Goal: Task Accomplishment & Management: Complete application form

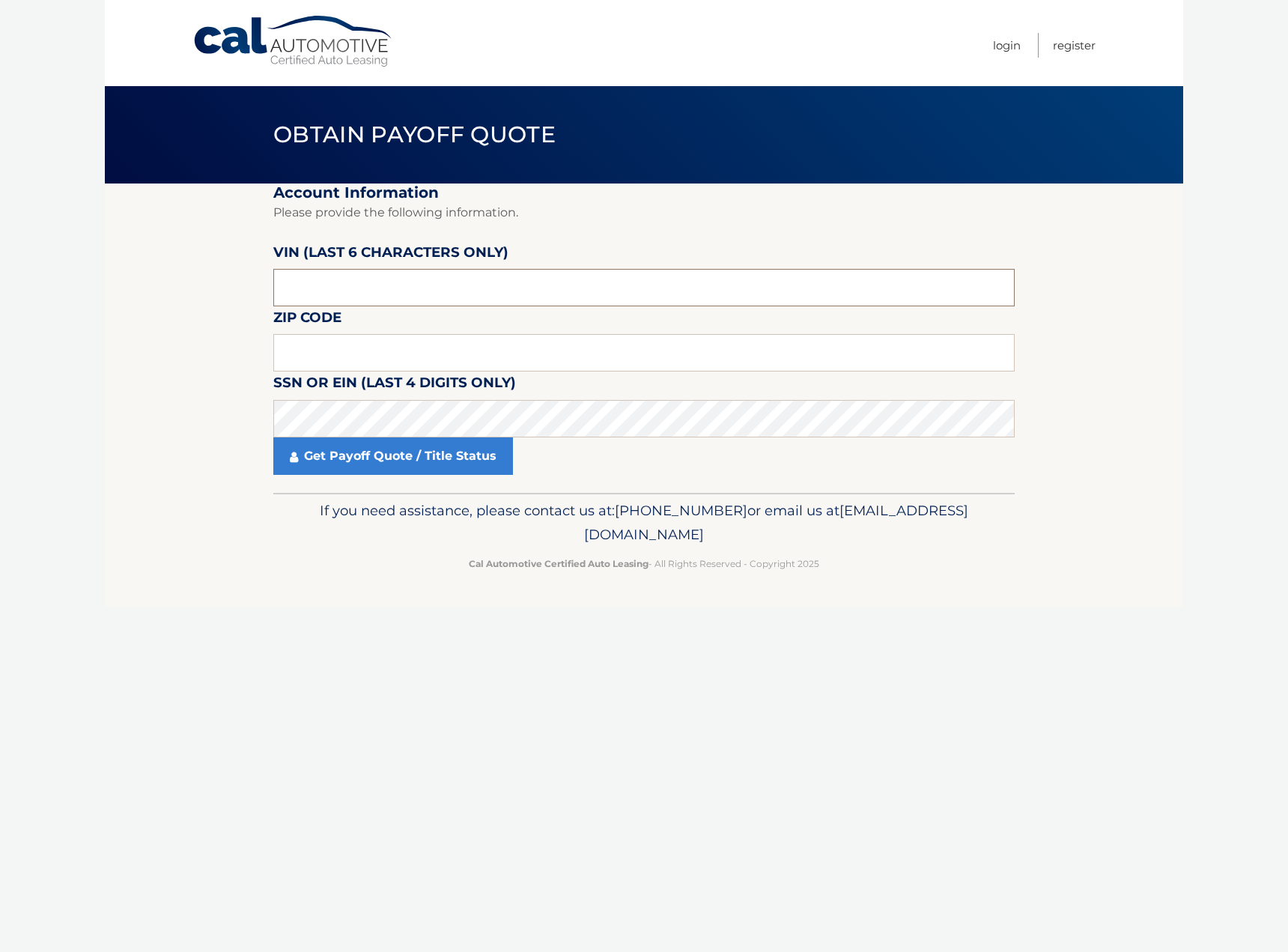
drag, startPoint x: 295, startPoint y: 292, endPoint x: 254, endPoint y: 296, distance: 41.2
click at [254, 296] on section "Account Information Please provide the following information. [PERSON_NAME] (la…" at bounding box center [644, 338] width 1078 height 309
drag, startPoint x: 312, startPoint y: 289, endPoint x: 264, endPoint y: 290, distance: 48.0
click at [264, 290] on section "Account Information Please provide the following information. [PERSON_NAME] (la…" at bounding box center [644, 338] width 1078 height 309
type input "184128"
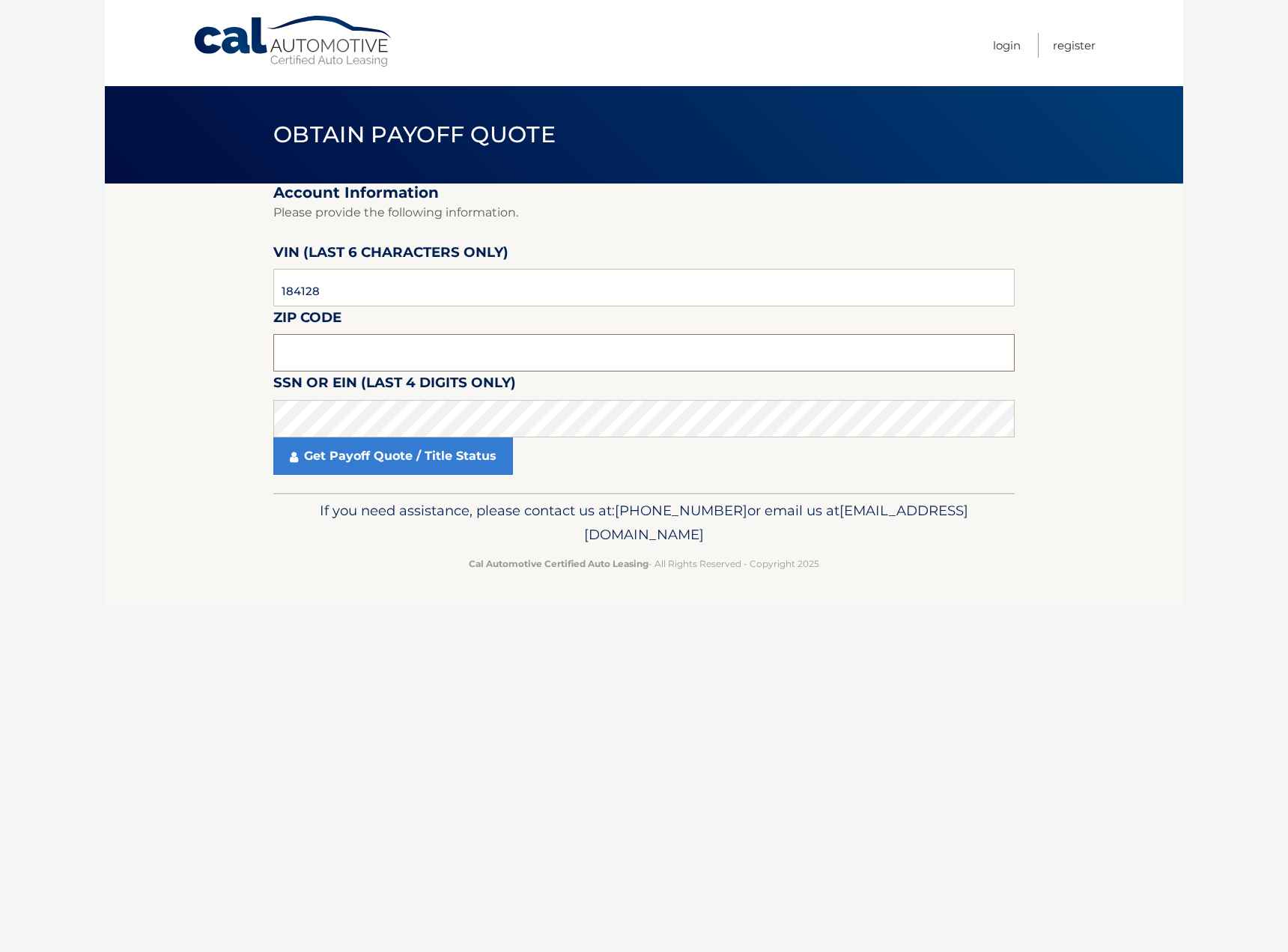
click at [301, 357] on input "text" at bounding box center [643, 353] width 741 height 38
type input "08081"
drag, startPoint x: 224, startPoint y: 535, endPoint x: 242, endPoint y: 526, distance: 20.1
click at [225, 535] on footer "If you need assistance, please contact us at: [PHONE_NUMBER] or email us at [EM…" at bounding box center [644, 549] width 1078 height 114
click at [331, 455] on link "Get Payoff Quote / Title Status" at bounding box center [392, 456] width 240 height 38
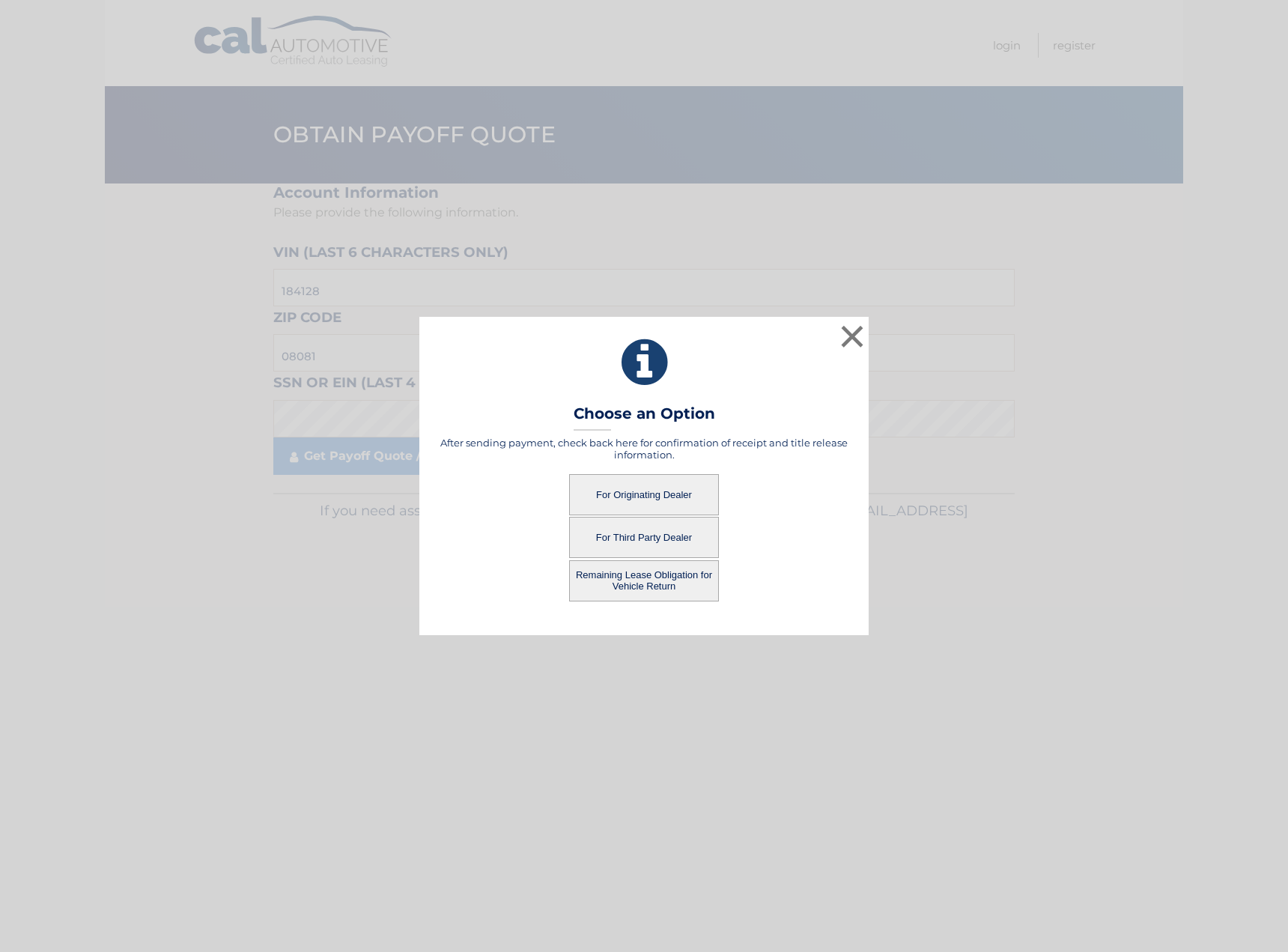
click at [627, 492] on button "For Originating Dealer" at bounding box center [644, 494] width 150 height 41
click at [853, 332] on button "×" at bounding box center [852, 336] width 30 height 30
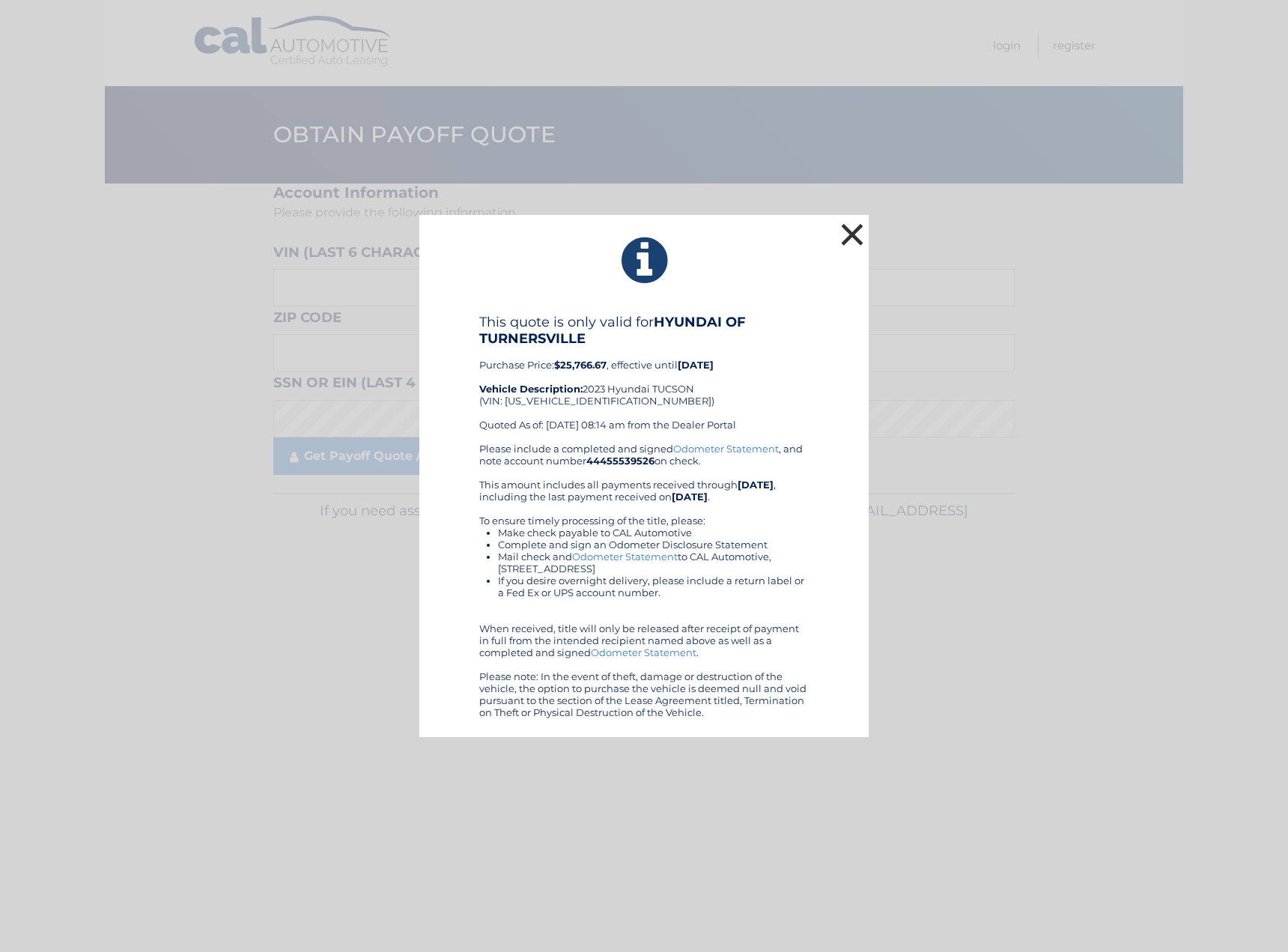
click at [849, 235] on button "×" at bounding box center [852, 234] width 30 height 30
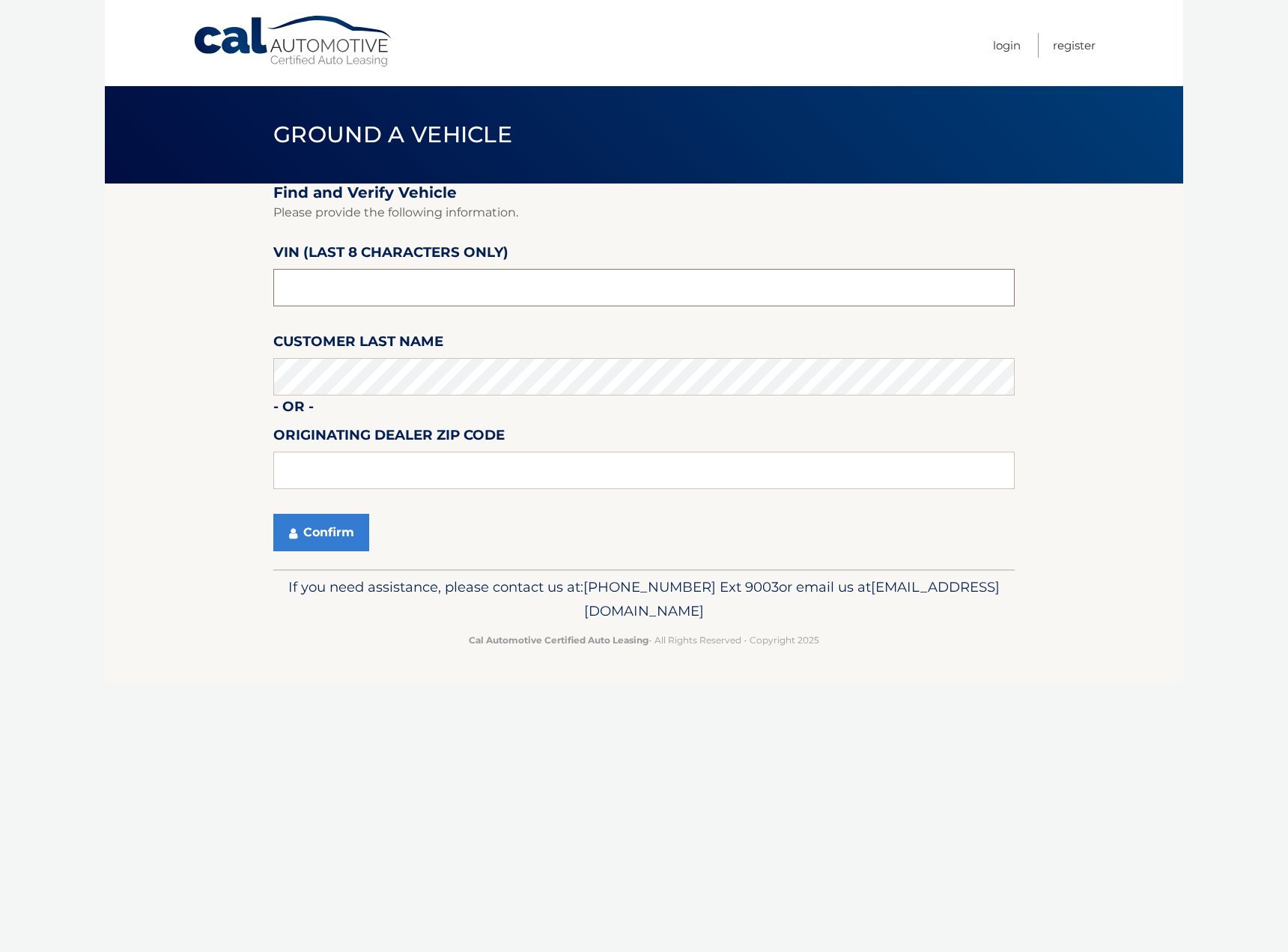
drag, startPoint x: 335, startPoint y: 287, endPoint x: 230, endPoint y: 286, distance: 105.0
click at [230, 286] on section "Find and Verify Vehicle Please provide the following information. VIN (last 8 c…" at bounding box center [644, 376] width 1078 height 386
click at [320, 292] on input "text" at bounding box center [643, 288] width 741 height 38
drag, startPoint x: 359, startPoint y: 293, endPoint x: 194, endPoint y: 296, distance: 165.0
click at [194, 296] on section "Find and Verify Vehicle Please provide the following information. VIN (last 8 c…" at bounding box center [644, 376] width 1078 height 386
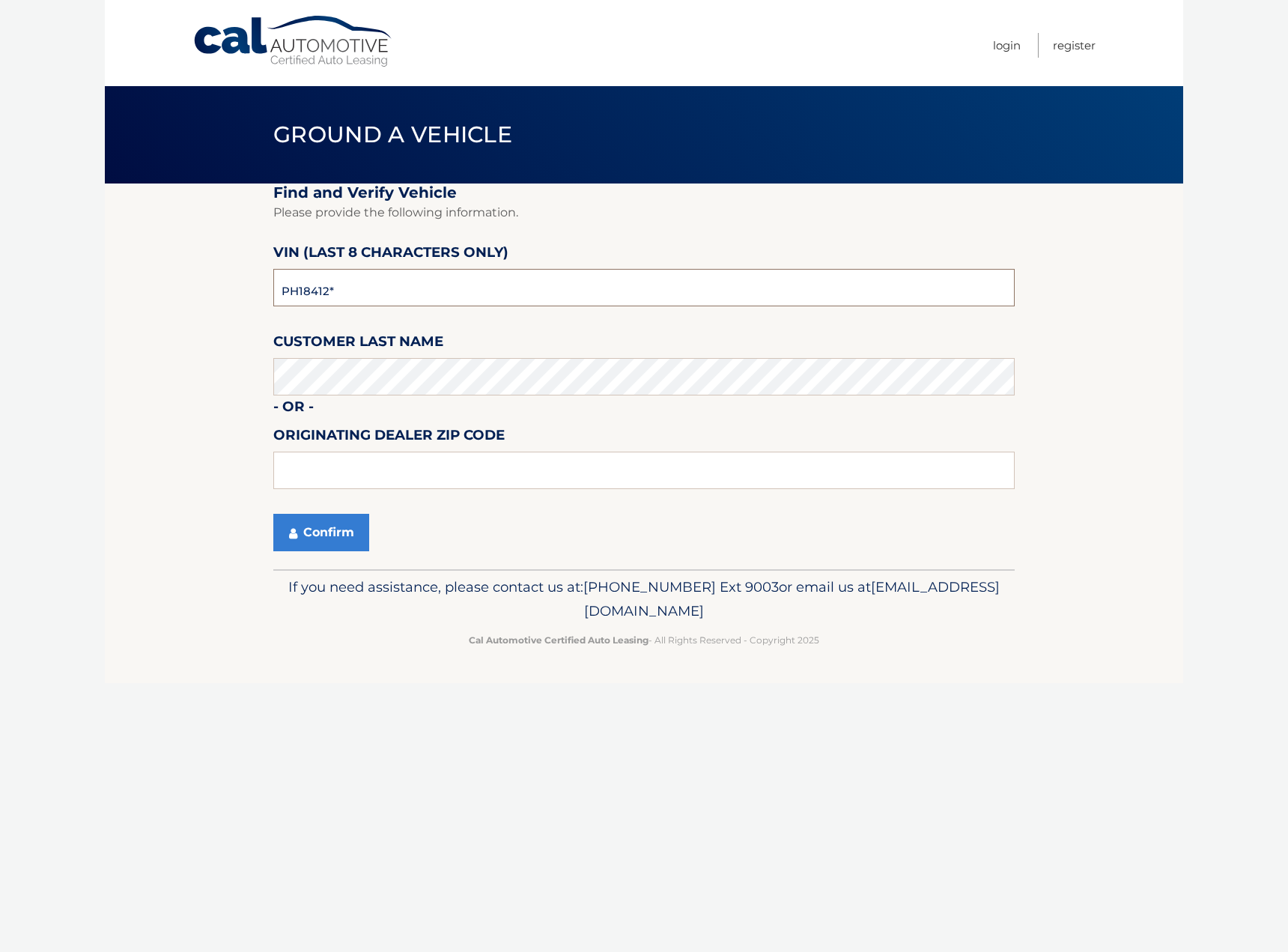
type input "PH184128"
click at [304, 473] on input "text" at bounding box center [643, 470] width 741 height 38
type input "08012"
click at [319, 527] on button "Confirm" at bounding box center [321, 532] width 96 height 38
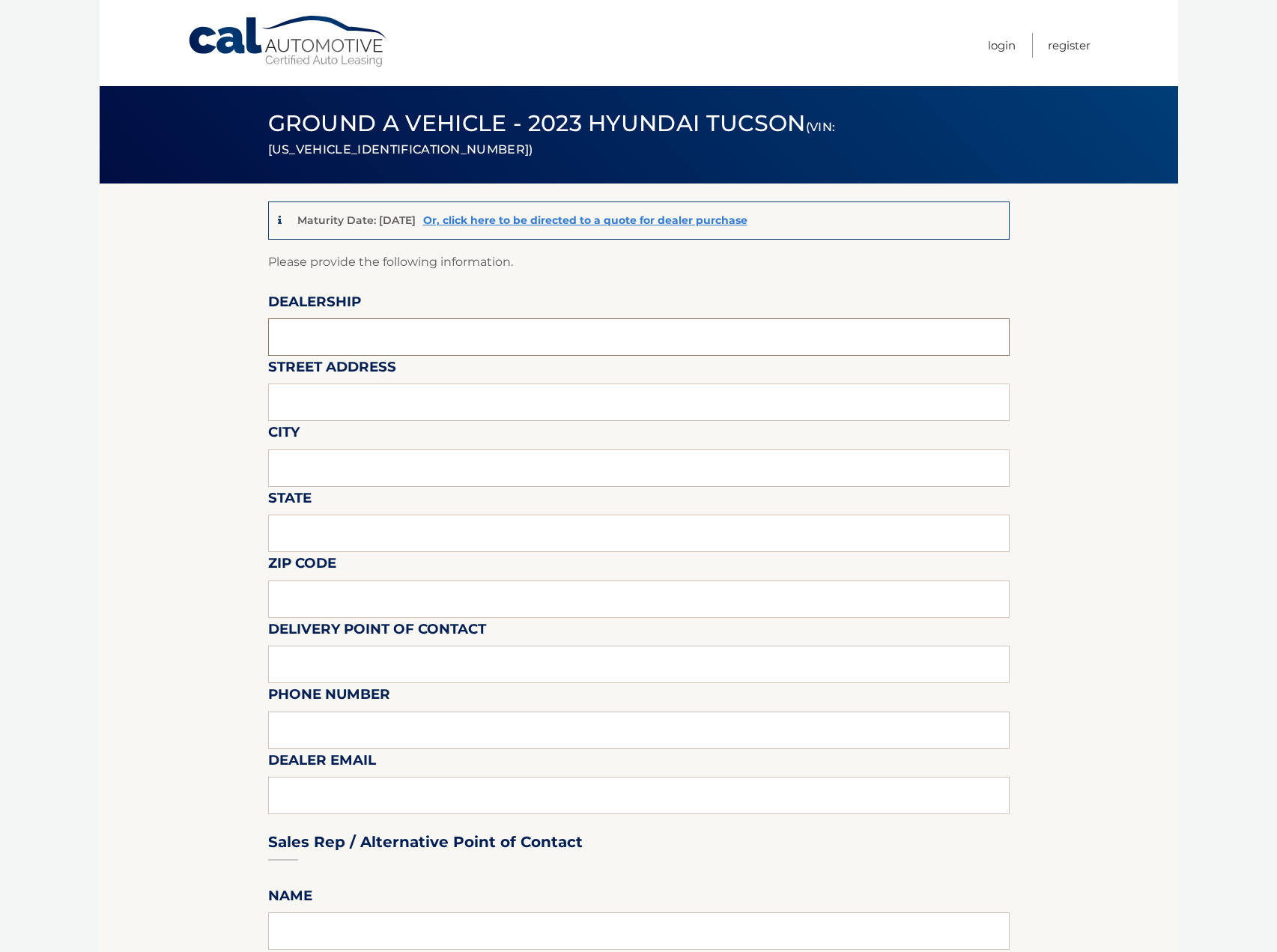
click at [317, 334] on input "text" at bounding box center [638, 337] width 742 height 38
type input "HYUNDAI OF TURNERSVILLE"
type input "3400 ROUTE 42"
type input "TURNERSVILLE"
type input "NJ"
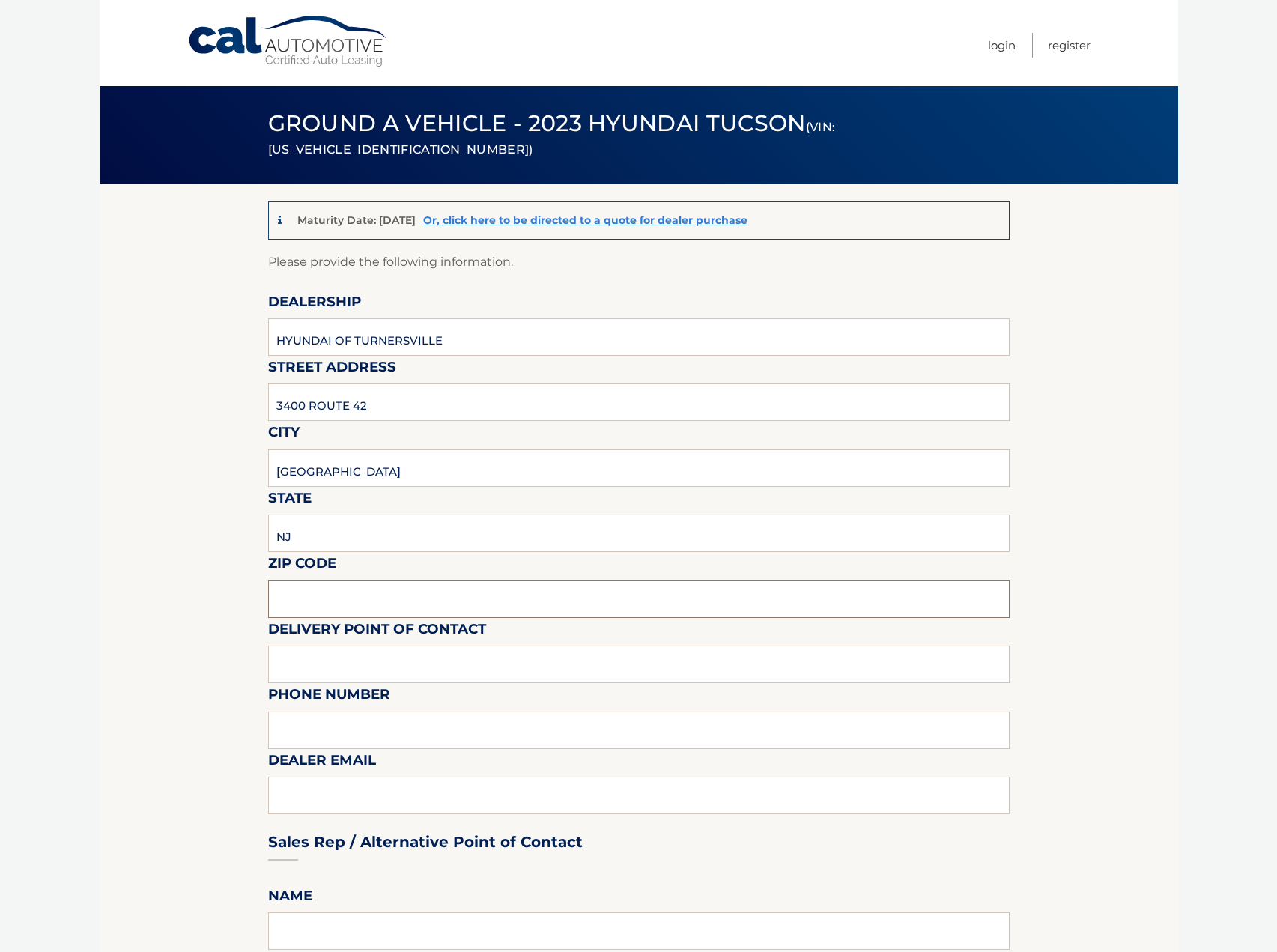
type input "08012"
type input "HYUNDAI"
type input "8566497543"
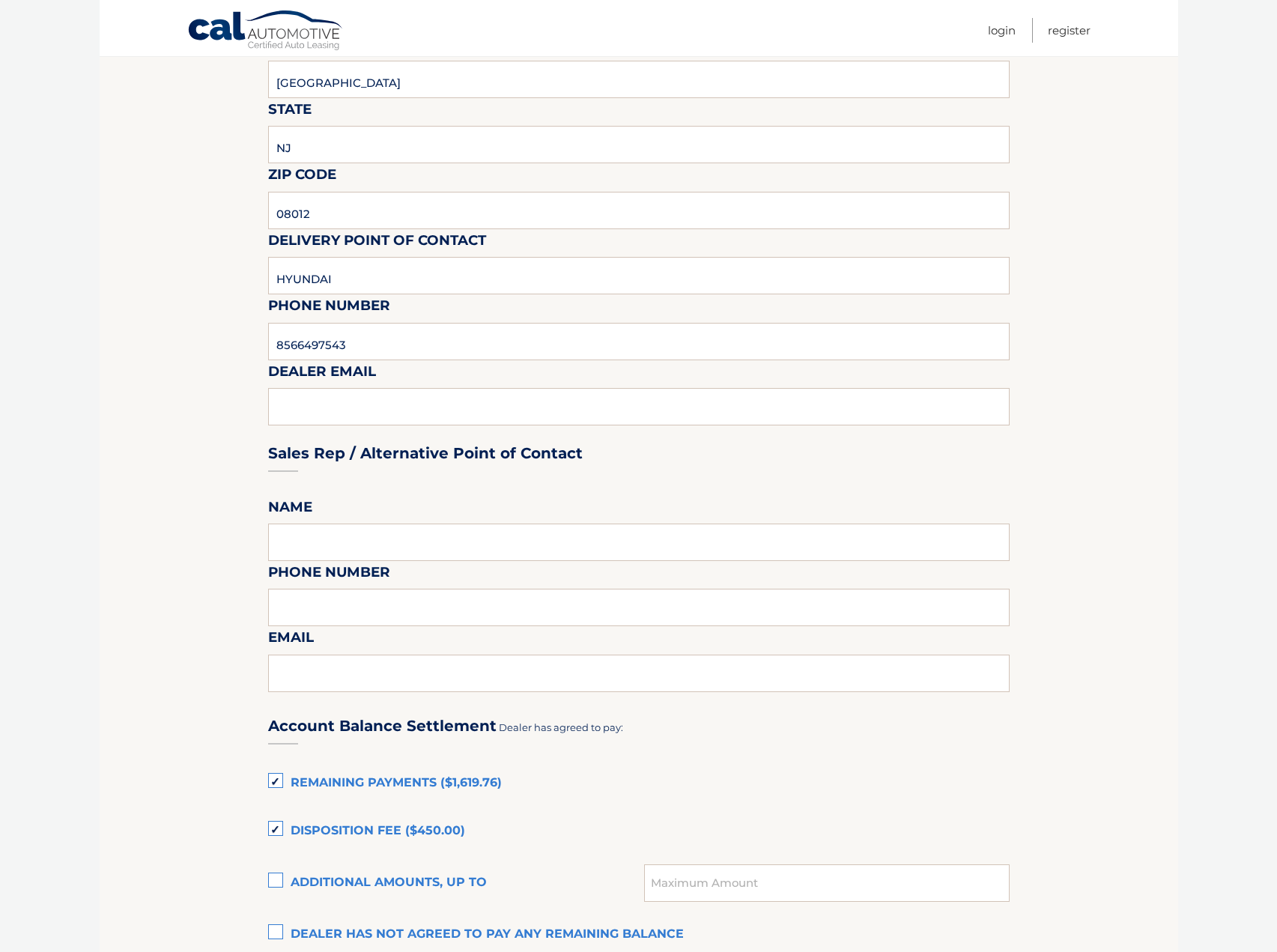
scroll to position [449, 0]
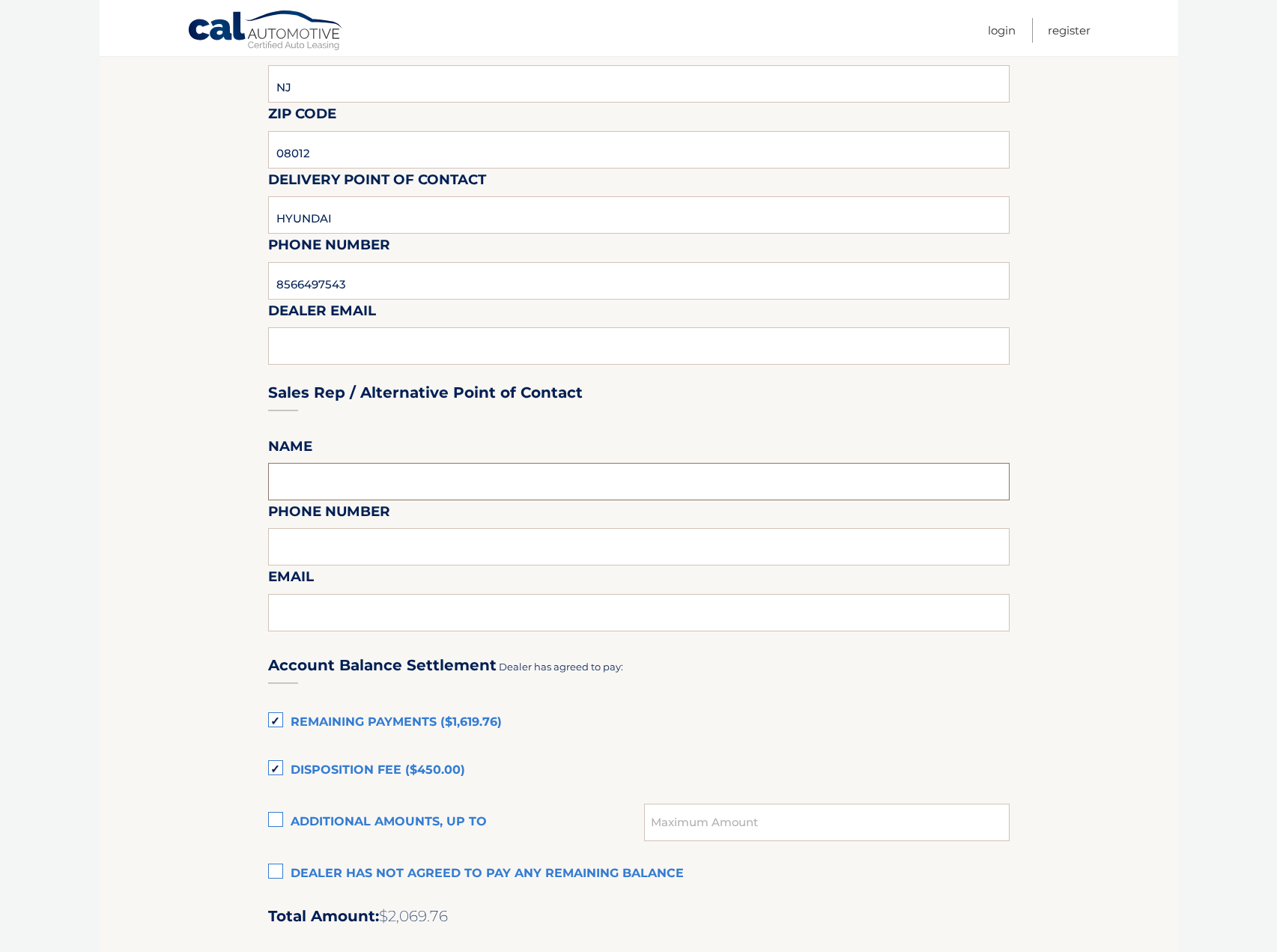
click at [318, 477] on input "text" at bounding box center [638, 481] width 742 height 38
type input "HYUNDAI"
type input "8566497543"
click at [301, 618] on input "text" at bounding box center [638, 612] width 742 height 38
type input "JTRIMARCO@PENSKEAUTOMOTIVE.COM"
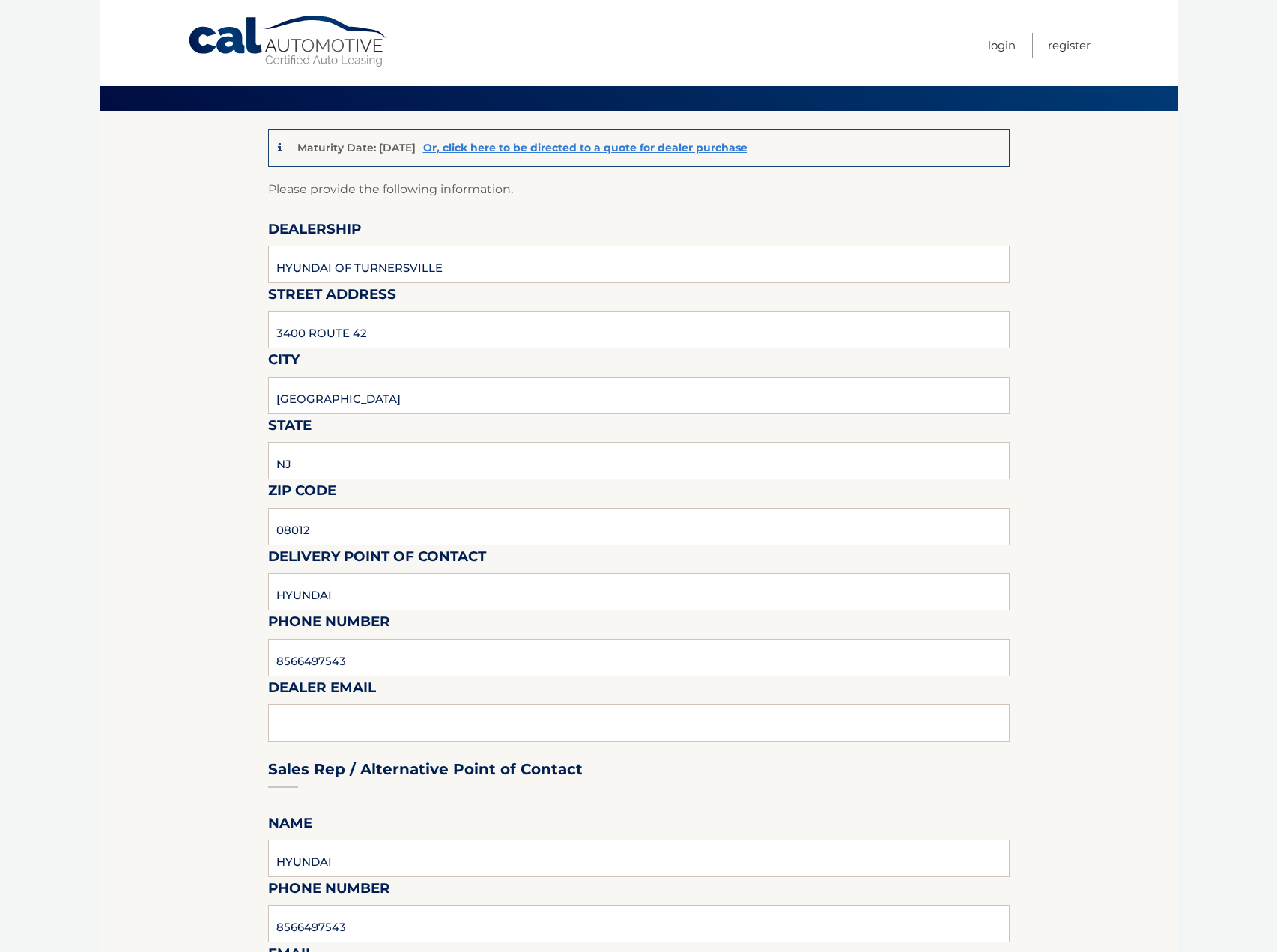
scroll to position [0, 0]
